Goal: Find specific page/section

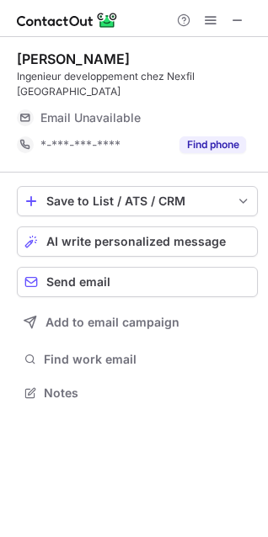
scroll to position [366, 268]
